Goal: Find specific page/section: Find specific page/section

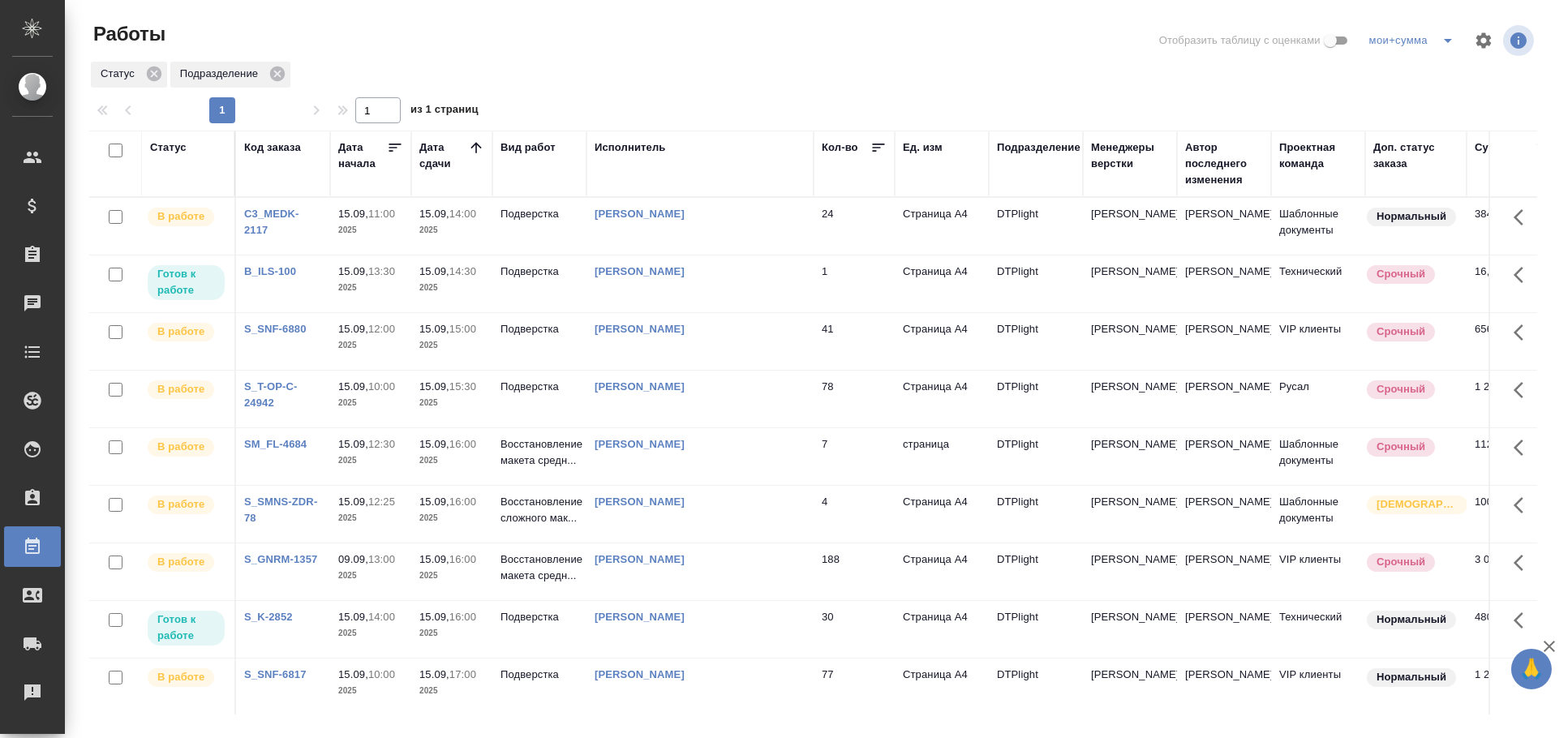
click at [718, 273] on div "[PERSON_NAME]" at bounding box center [700, 271] width 211 height 16
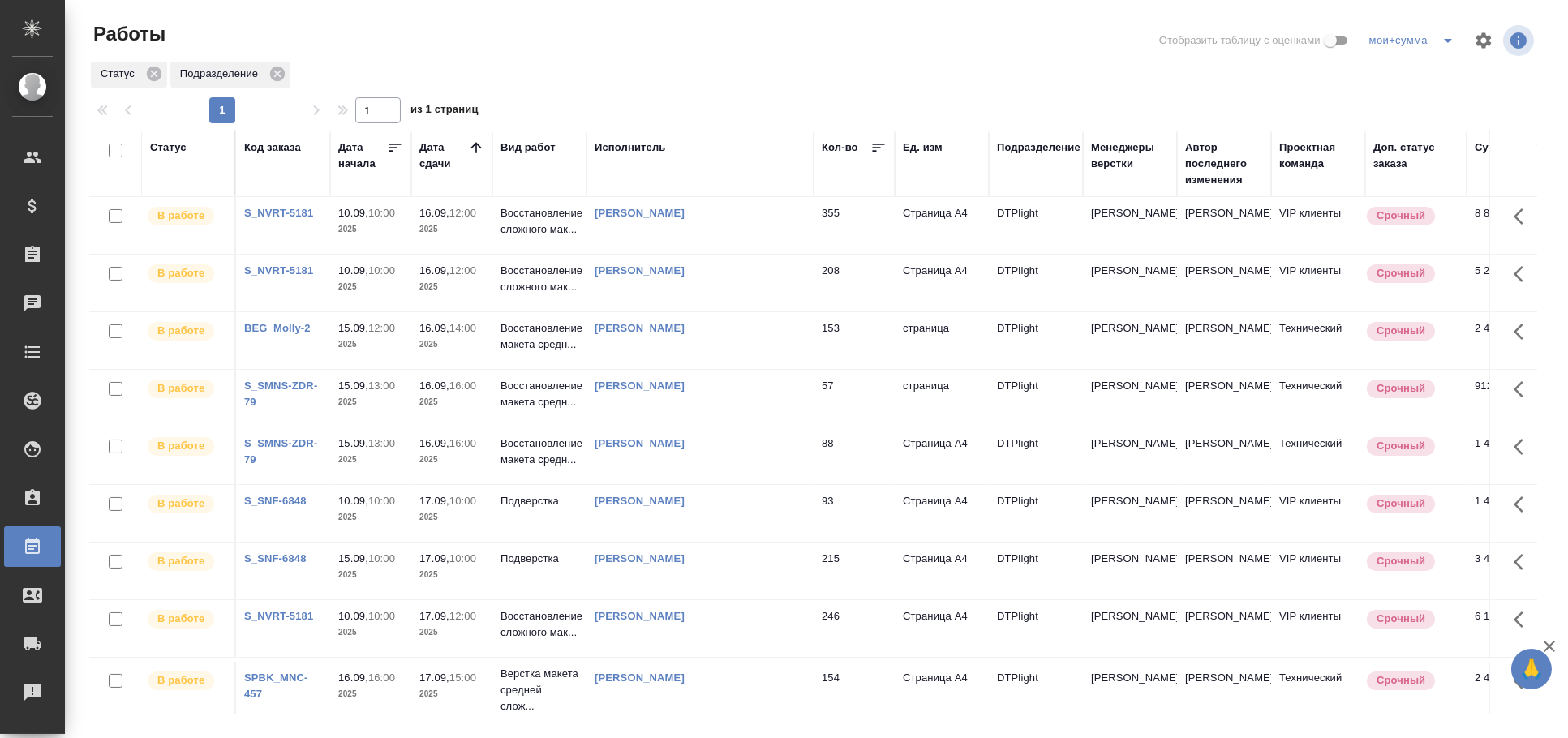
scroll to position [739, 0]
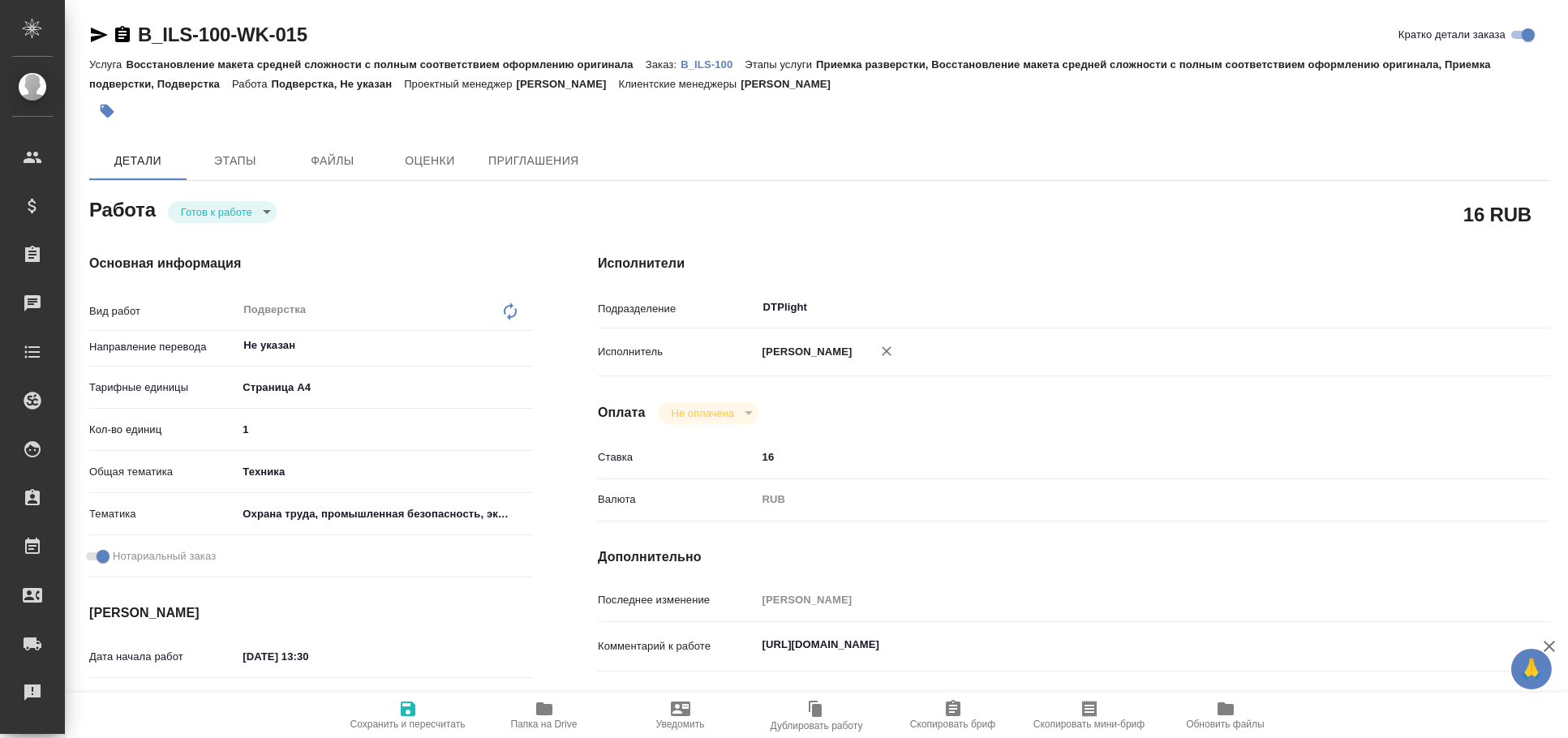
type textarea "x"
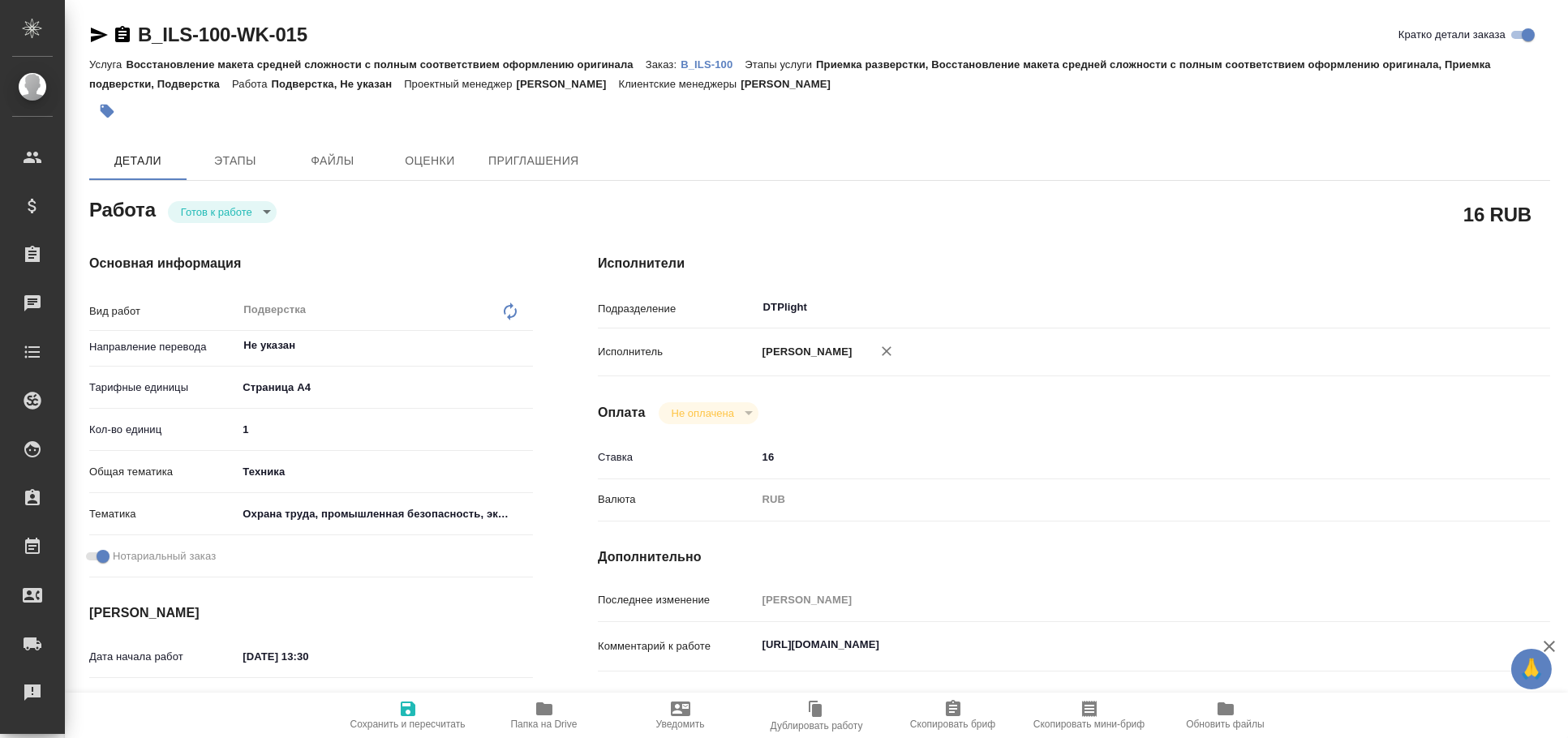
type textarea "x"
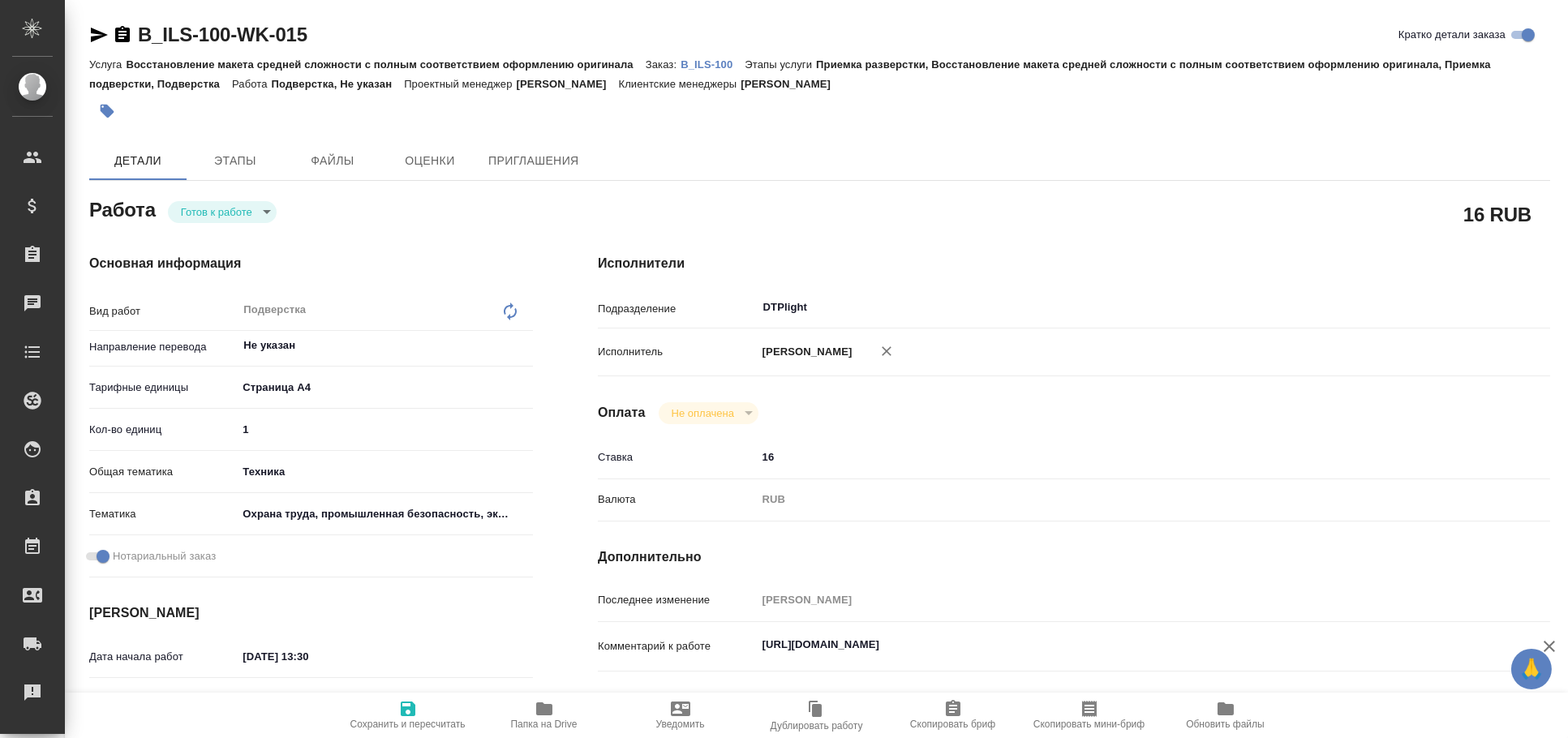
type textarea "x"
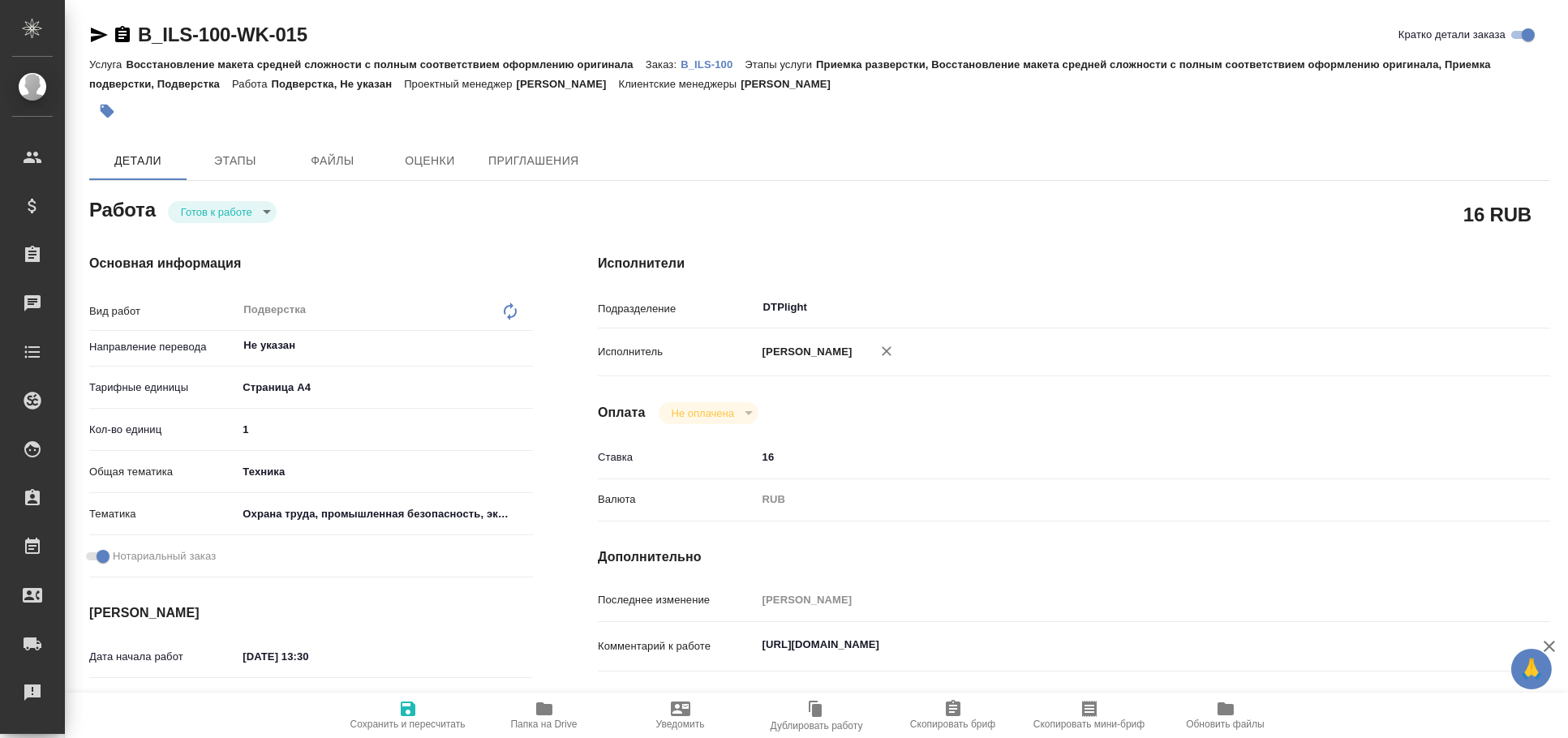
type textarea "x"
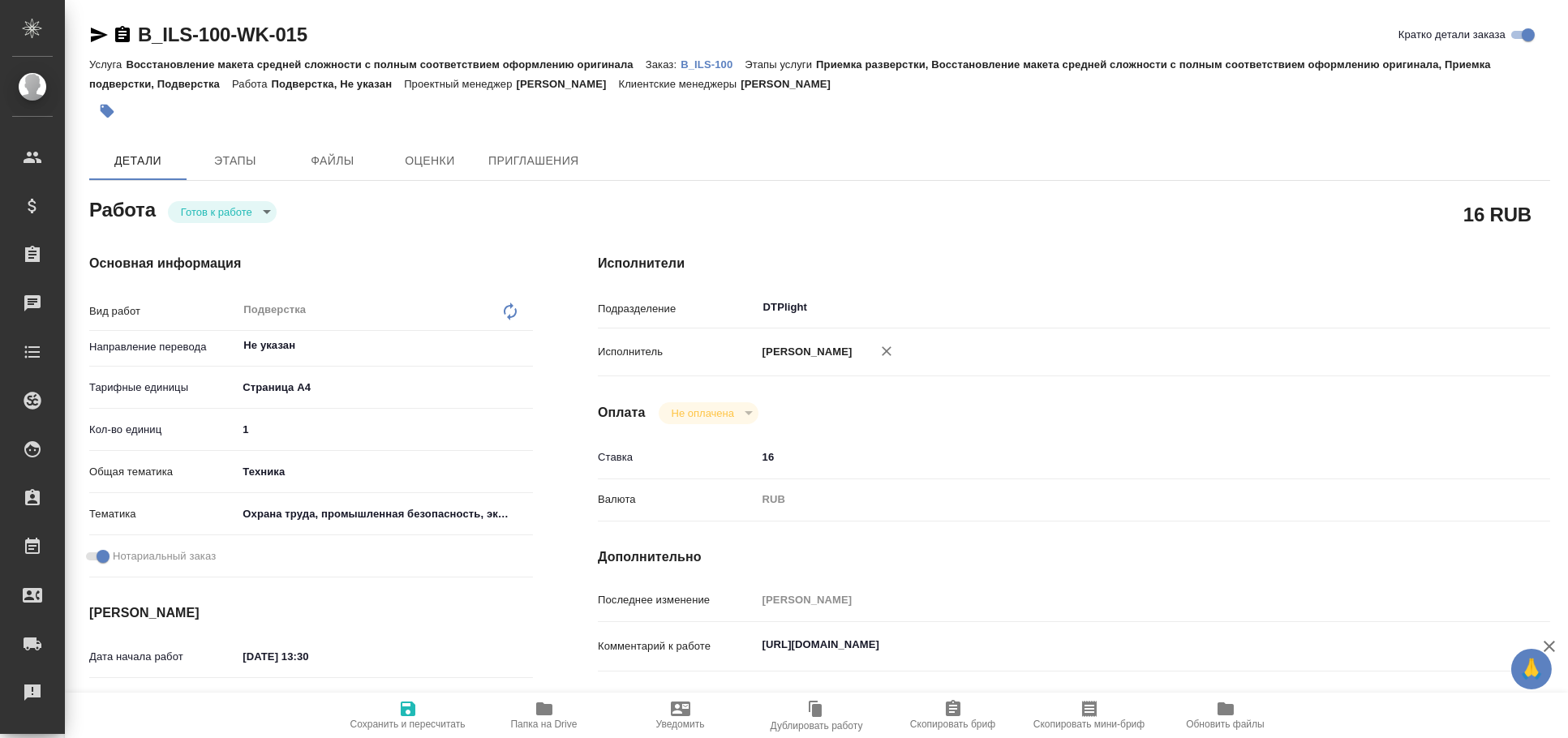
type textarea "x"
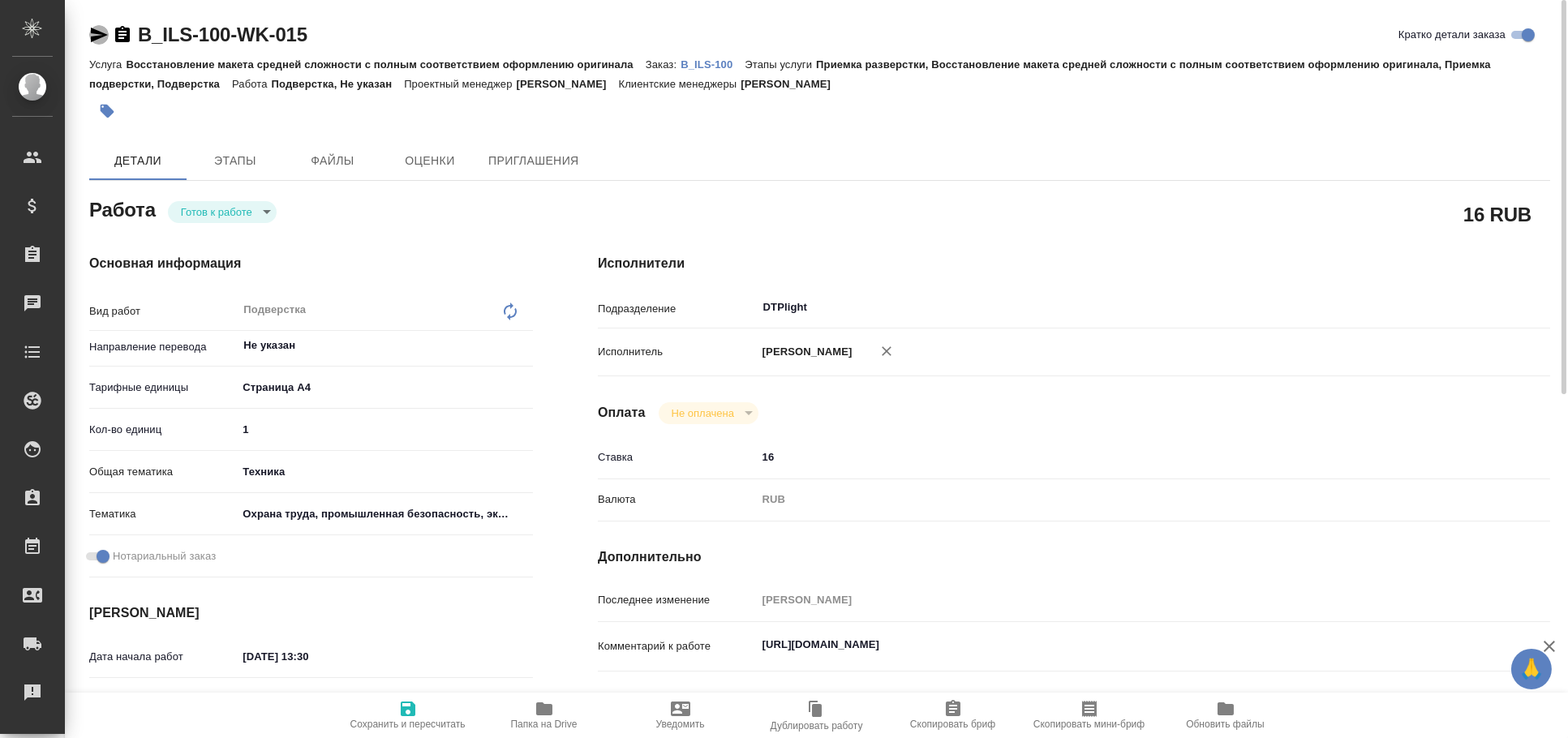
click at [91, 34] on icon "button" at bounding box center [99, 34] width 20 height 20
